Goal: Find specific page/section: Find specific page/section

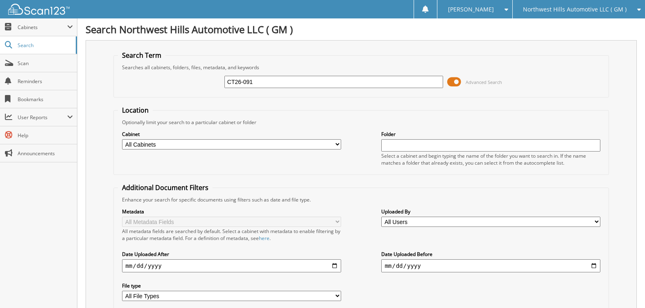
type input "CT26-091"
drag, startPoint x: 585, startPoint y: 8, endPoint x: 581, endPoint y: 13, distance: 5.6
click at [585, 8] on span "Northwest Hills Automotive LLC ( GM )" at bounding box center [575, 9] width 104 height 5
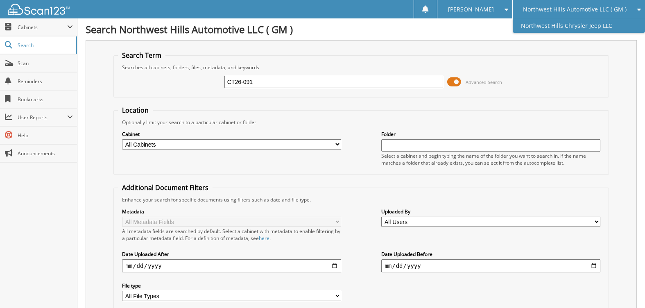
click at [578, 25] on link "Northwest Hills Chrysler Jeep LLC" at bounding box center [579, 25] width 133 height 14
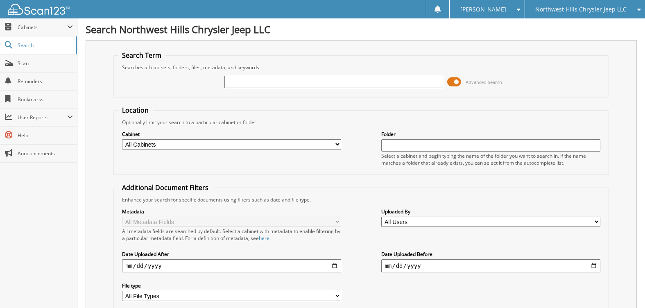
click at [266, 80] on input "text" at bounding box center [333, 82] width 219 height 12
type input "2599415"
drag, startPoint x: 262, startPoint y: 80, endPoint x: 222, endPoint y: 75, distance: 39.6
click at [222, 75] on div "2599415 Advanced Search" at bounding box center [361, 82] width 486 height 22
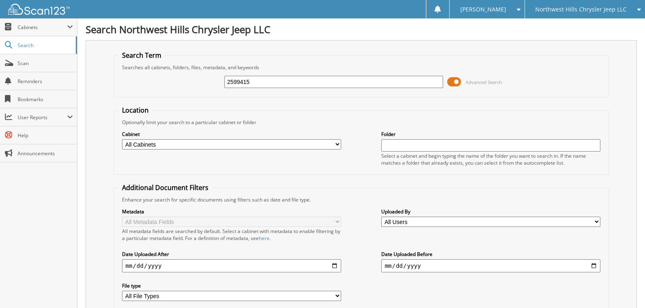
click at [45, 15] on div at bounding box center [35, 9] width 70 height 18
click at [49, 8] on img at bounding box center [38, 9] width 61 height 11
